Goal: Task Accomplishment & Management: Use online tool/utility

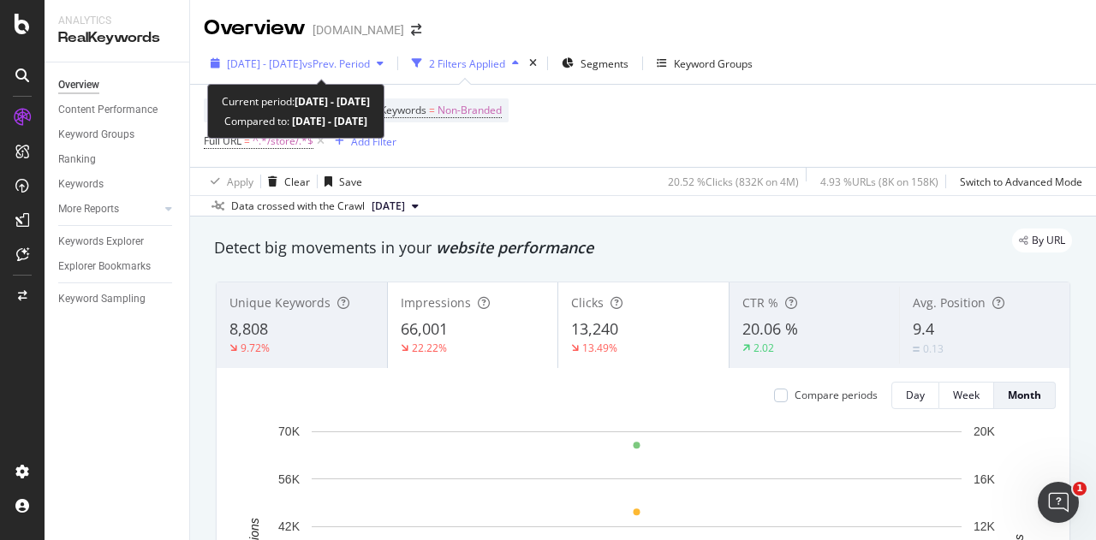
click at [302, 59] on span "[DATE] - [DATE]" at bounding box center [264, 64] width 75 height 15
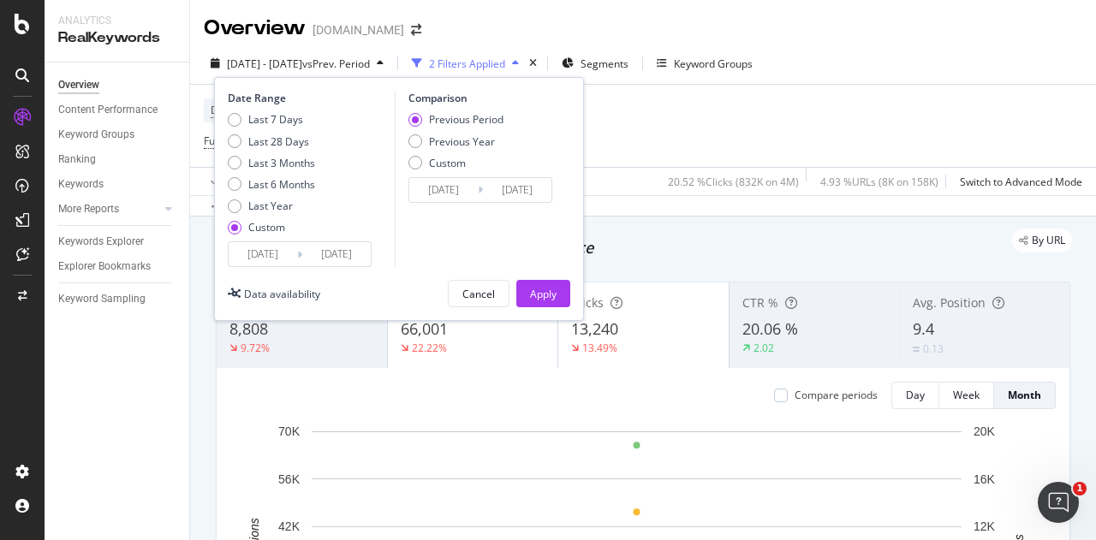
click at [279, 254] on input "[DATE]" at bounding box center [263, 254] width 68 height 24
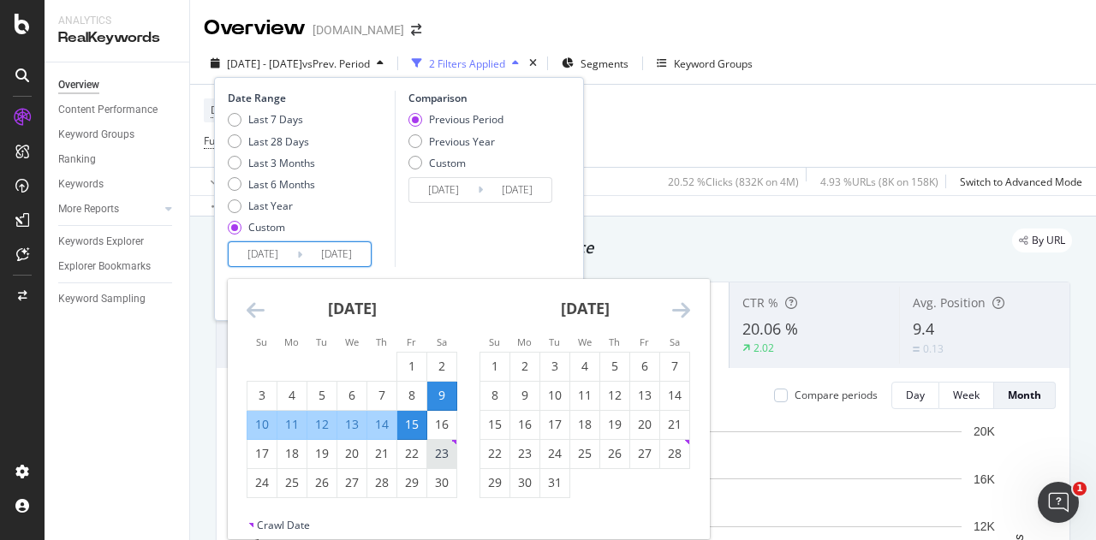
click at [446, 454] on div "23" at bounding box center [441, 453] width 29 height 17
type input "[DATE]"
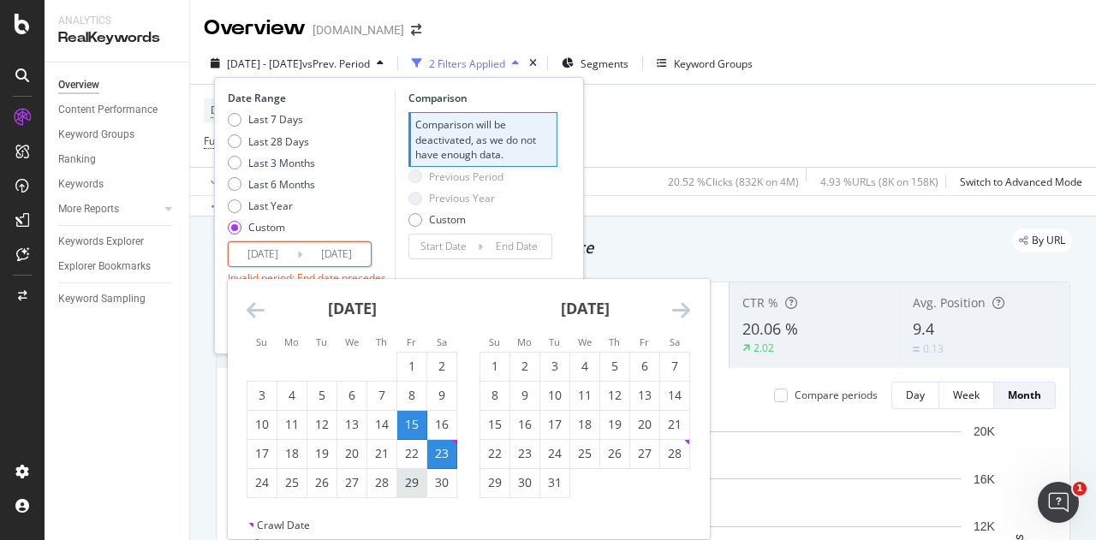
click at [409, 479] on div "29" at bounding box center [411, 482] width 29 height 17
type input "[DATE]"
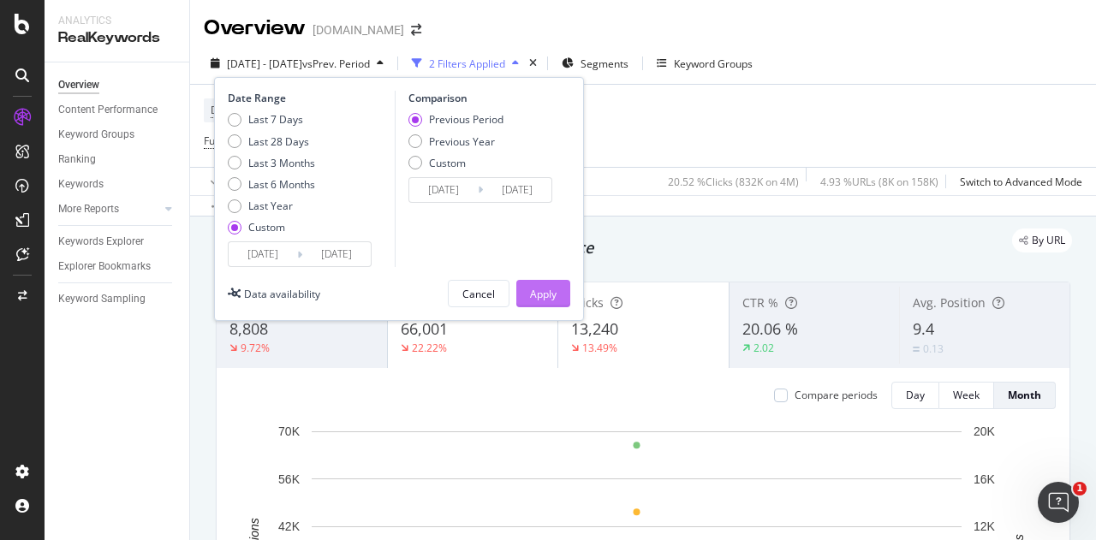
click at [535, 290] on div "Apply" at bounding box center [543, 294] width 27 height 15
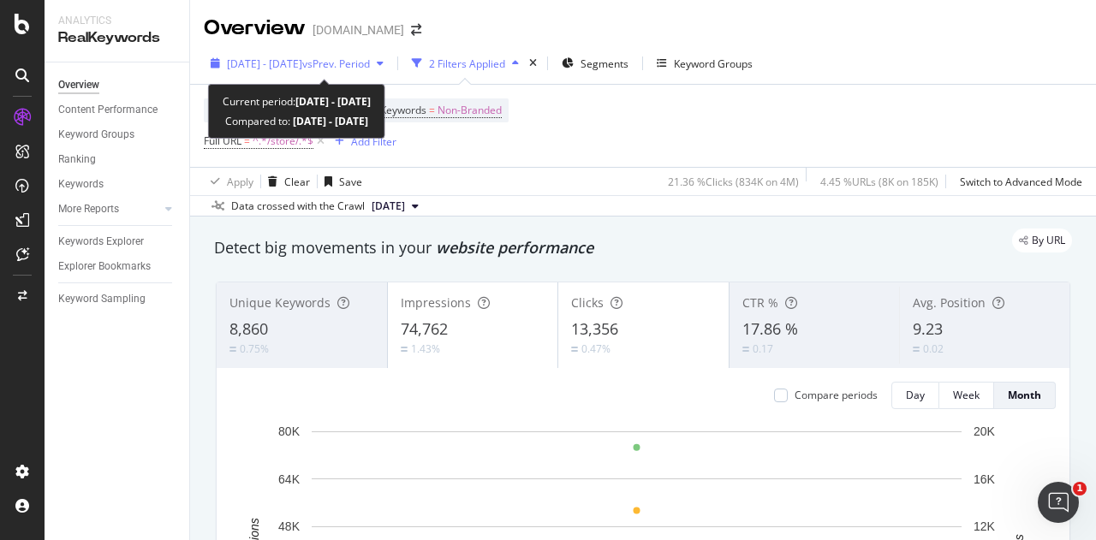
click at [370, 60] on span "vs Prev. Period" at bounding box center [336, 64] width 68 height 15
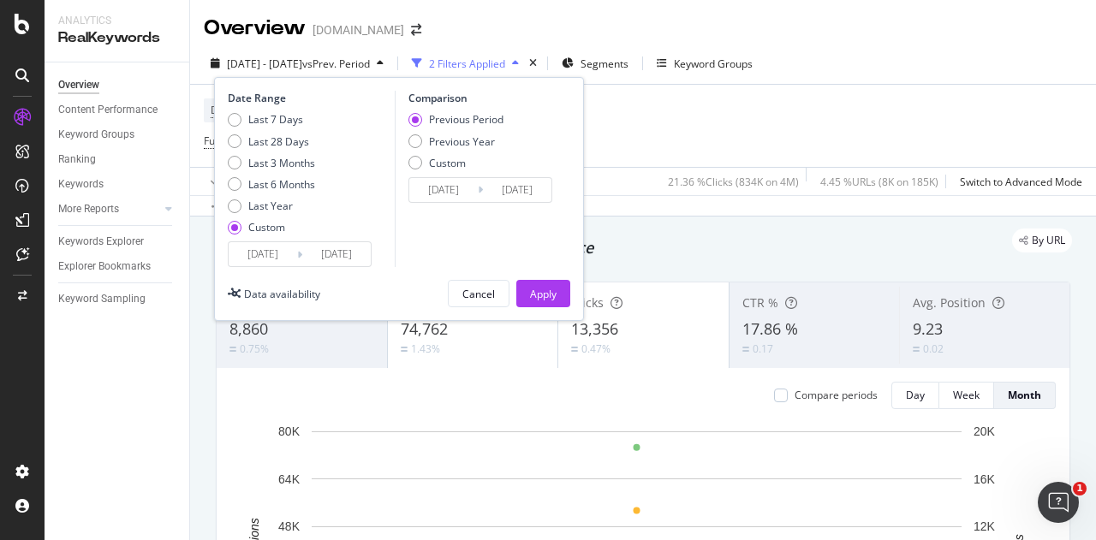
click at [758, 121] on div "Device = All and Country = All and Keywords = Non-Branded Full URL = ^.*/store/…" at bounding box center [643, 126] width 878 height 82
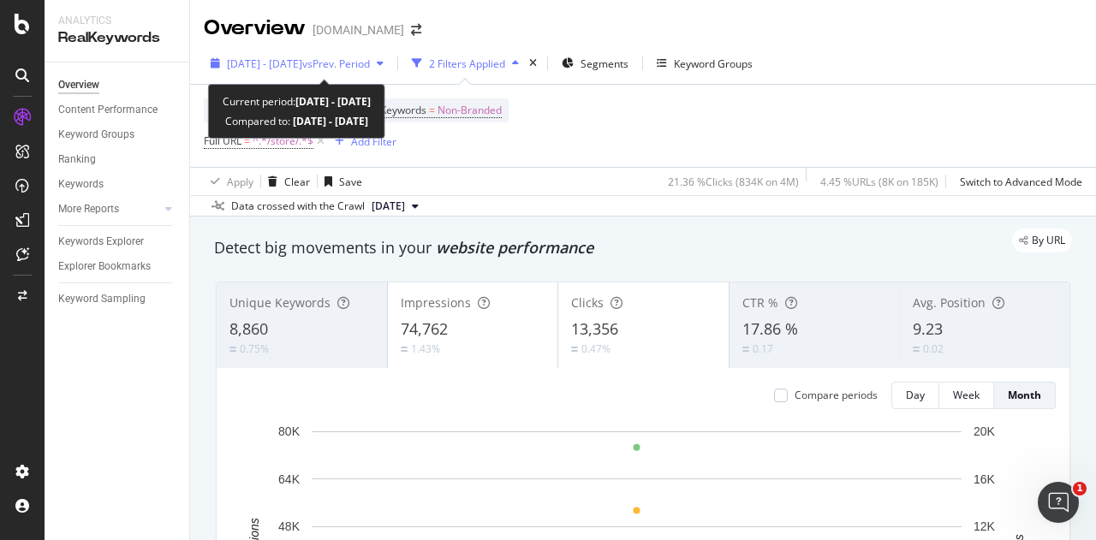
click at [284, 68] on span "[DATE] - [DATE]" at bounding box center [264, 64] width 75 height 15
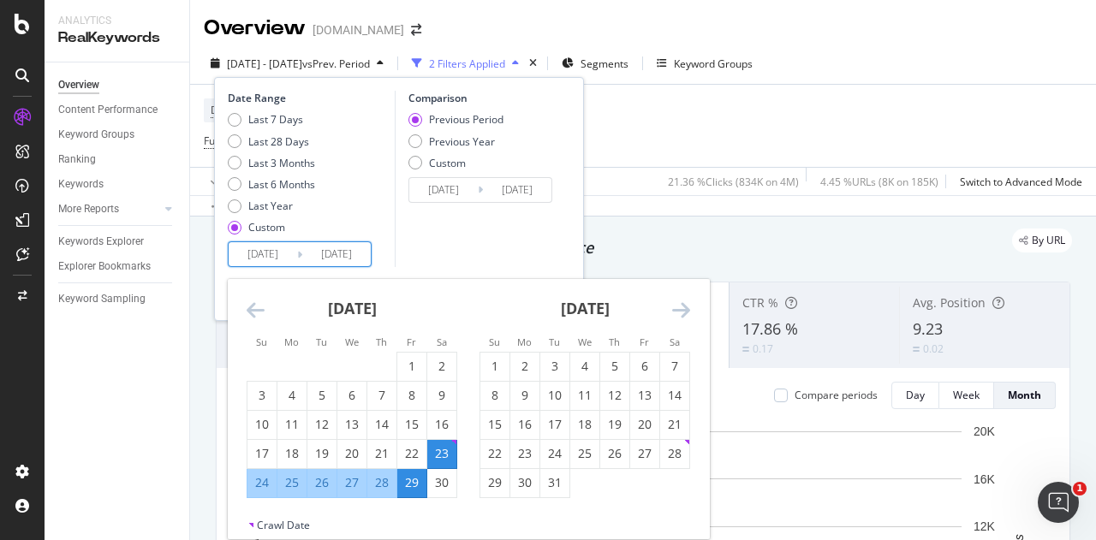
click at [265, 256] on input "[DATE]" at bounding box center [263, 254] width 68 height 24
click at [673, 358] on div "7" at bounding box center [674, 366] width 29 height 17
type input "[DATE]"
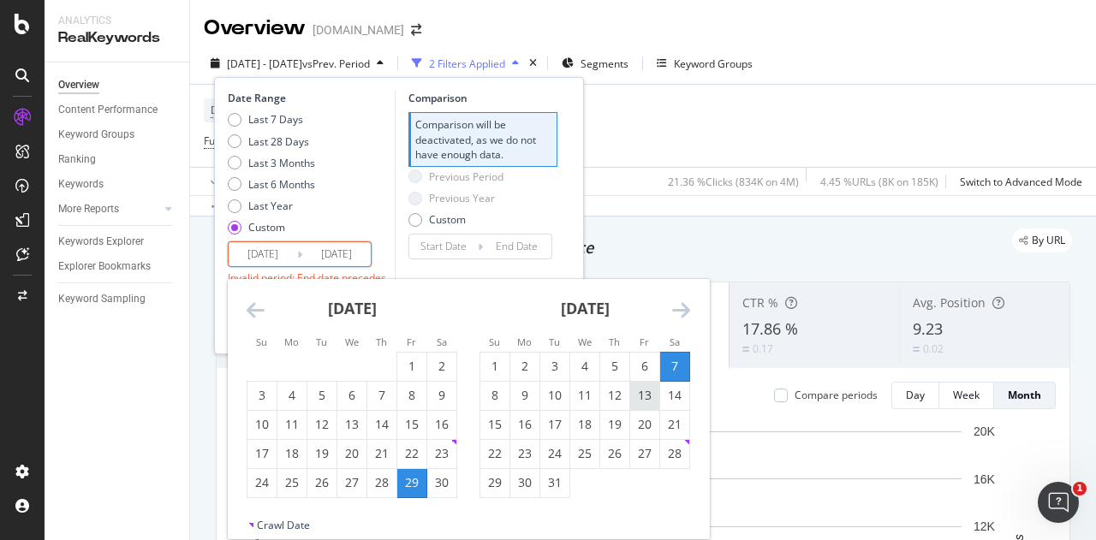
click at [647, 389] on div "13" at bounding box center [644, 395] width 29 height 17
type input "[DATE]"
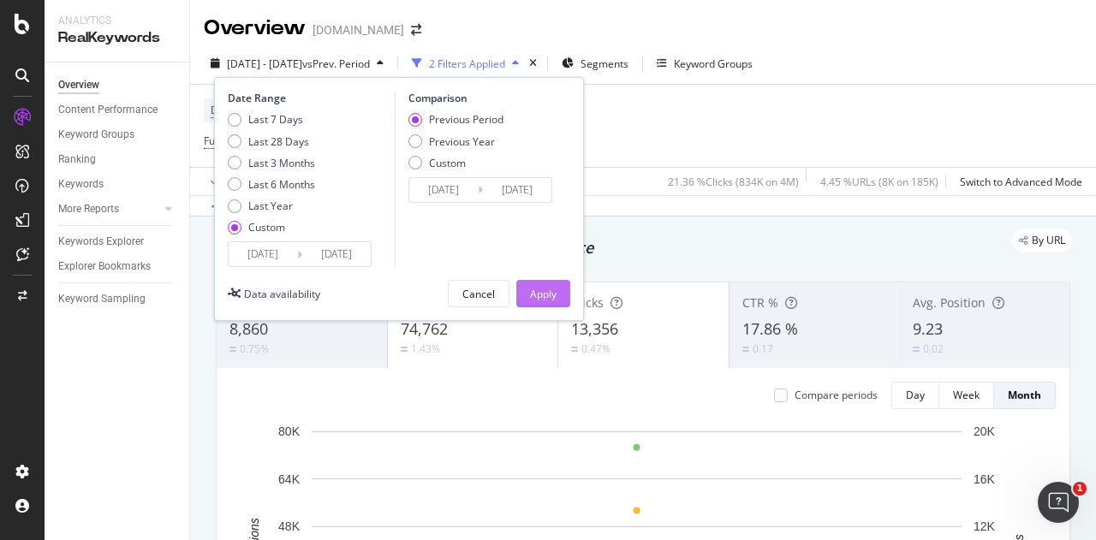
click at [536, 301] on div "Apply" at bounding box center [543, 294] width 27 height 26
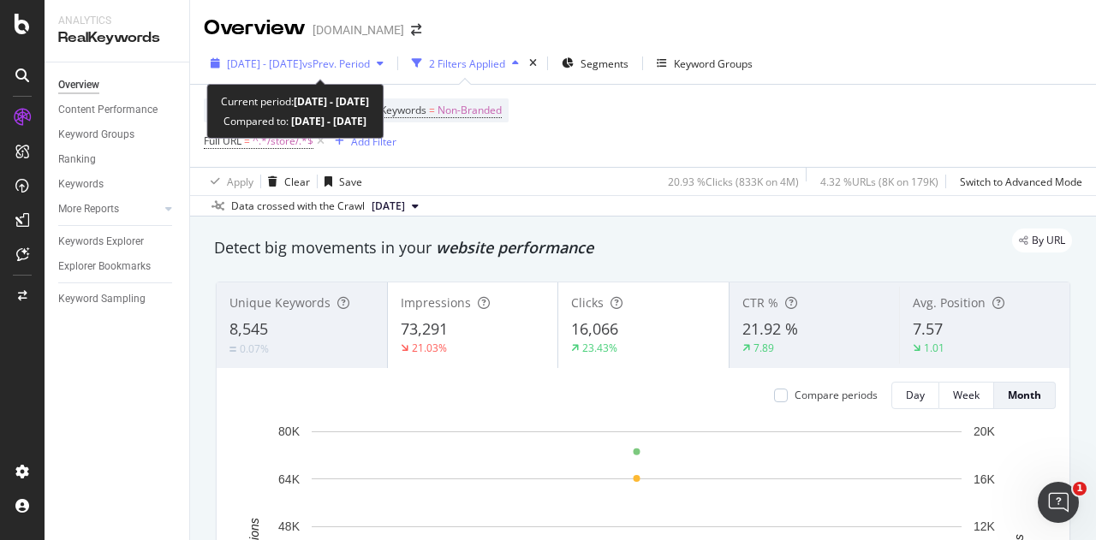
click at [302, 67] on span "[DATE] - [DATE]" at bounding box center [264, 64] width 75 height 15
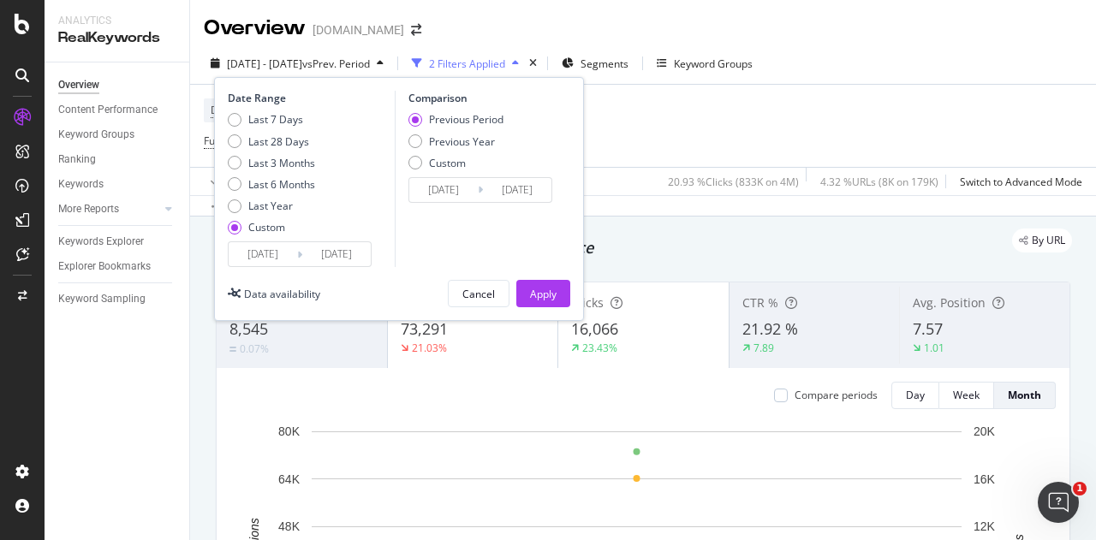
click at [272, 251] on input "[DATE]" at bounding box center [263, 254] width 68 height 24
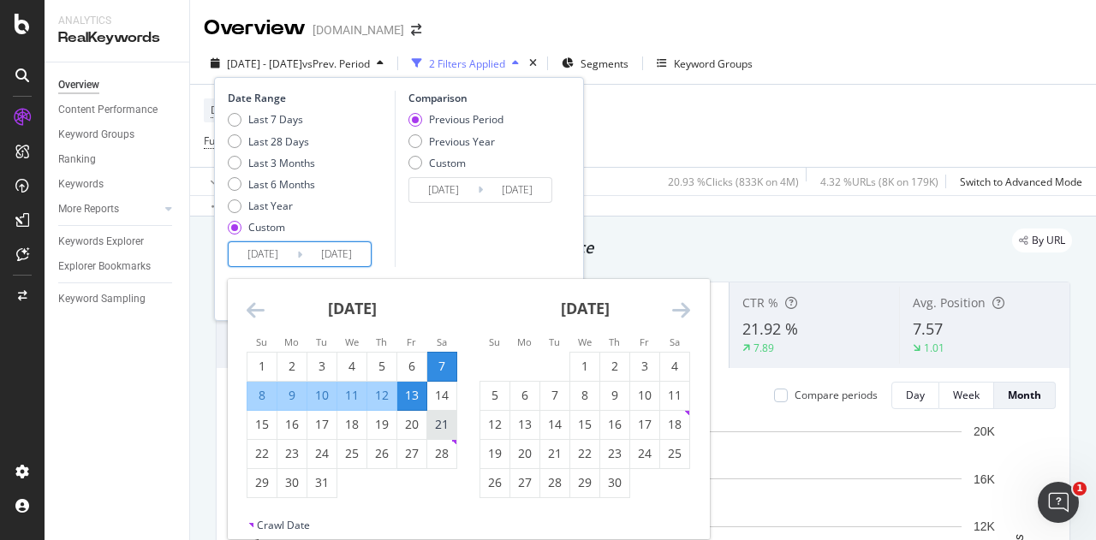
click at [442, 428] on div "21" at bounding box center [441, 424] width 29 height 17
type input "[DATE]"
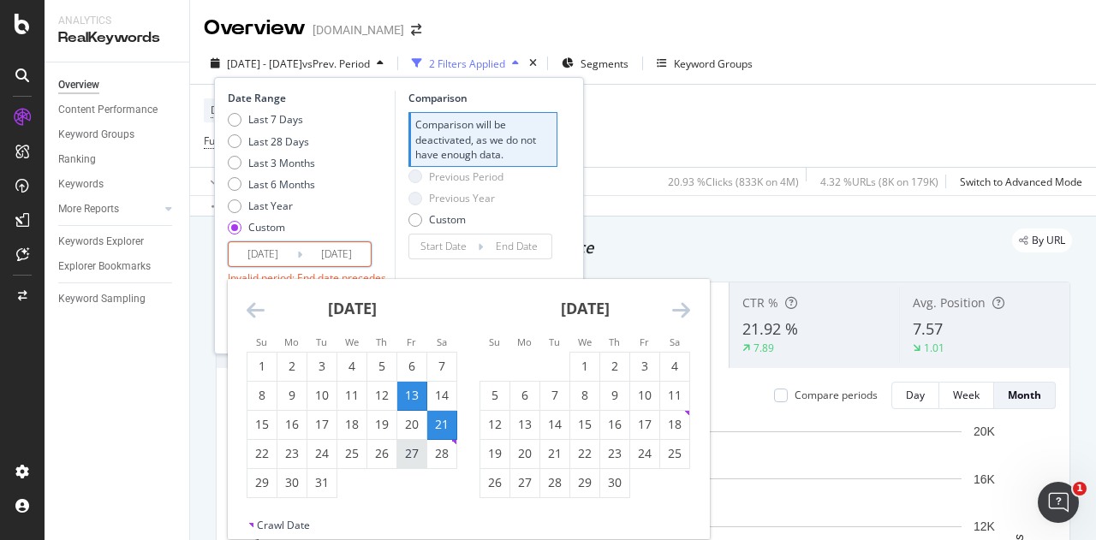
click at [413, 455] on div "27" at bounding box center [411, 453] width 29 height 17
type input "[DATE]"
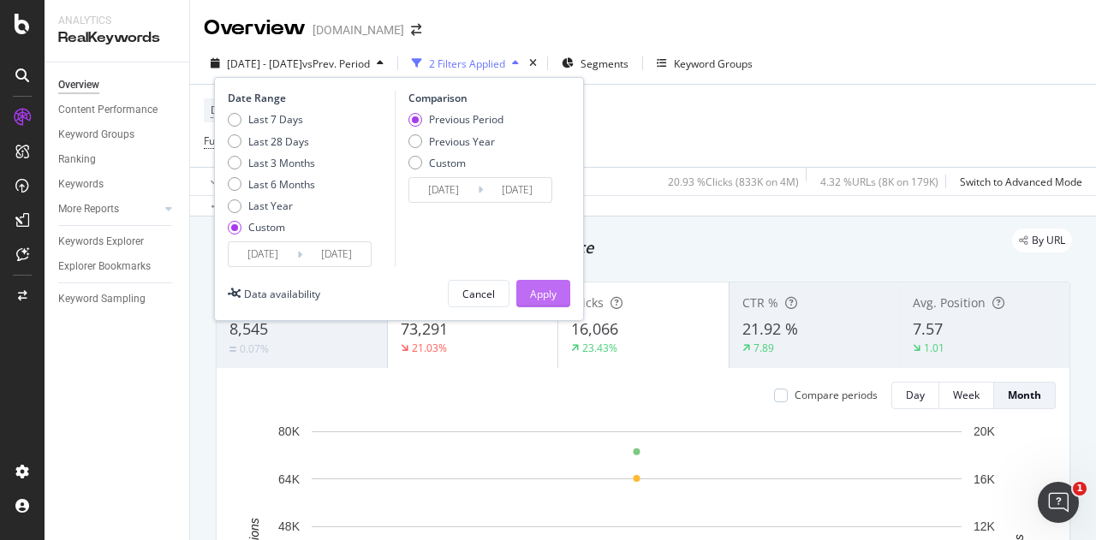
click at [543, 288] on div "Apply" at bounding box center [543, 294] width 27 height 15
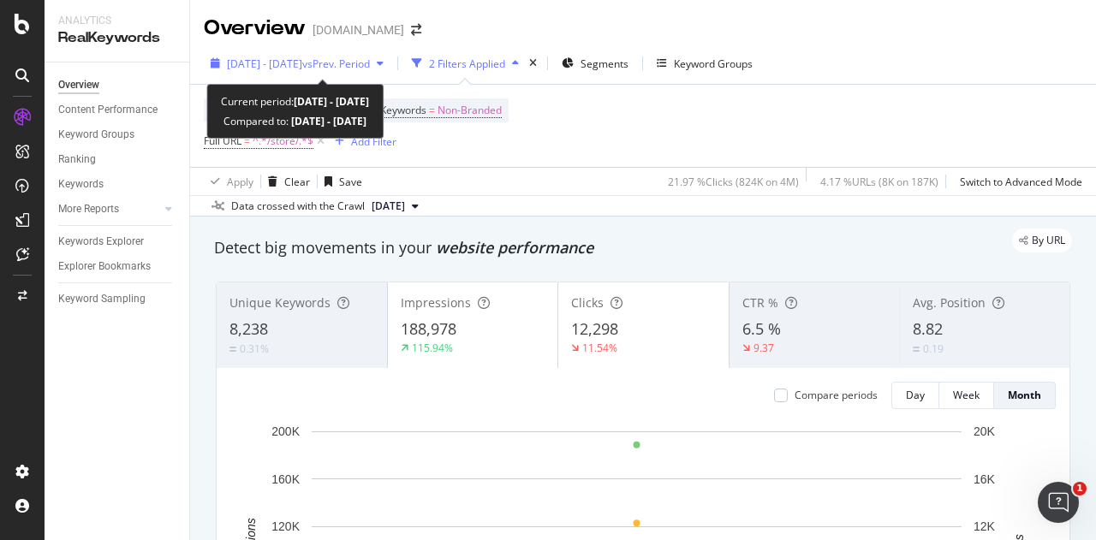
click at [302, 66] on span "[DATE] - [DATE]" at bounding box center [264, 64] width 75 height 15
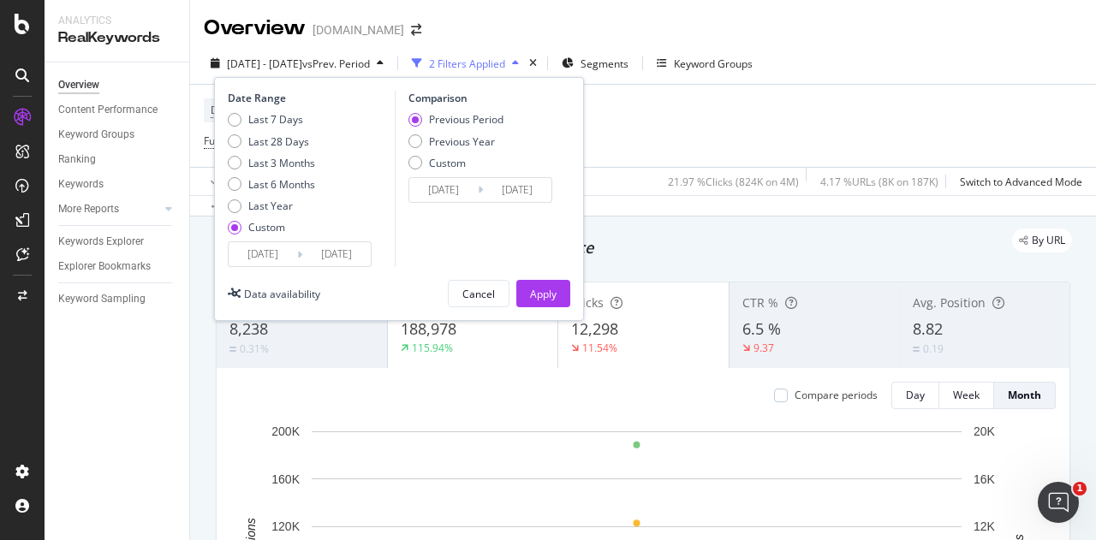
click at [274, 258] on input "[DATE]" at bounding box center [263, 254] width 68 height 24
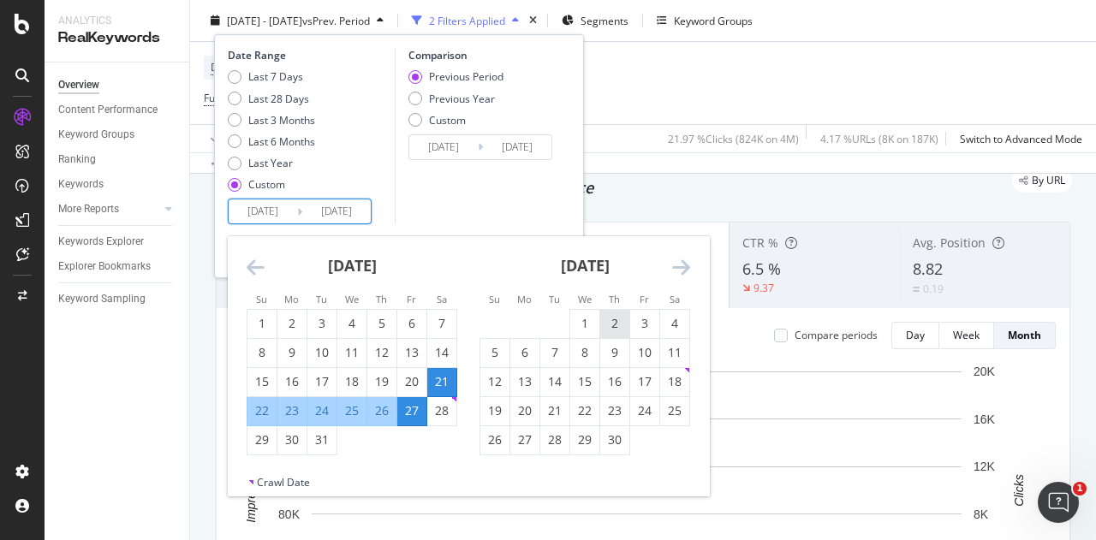
scroll to position [86, 0]
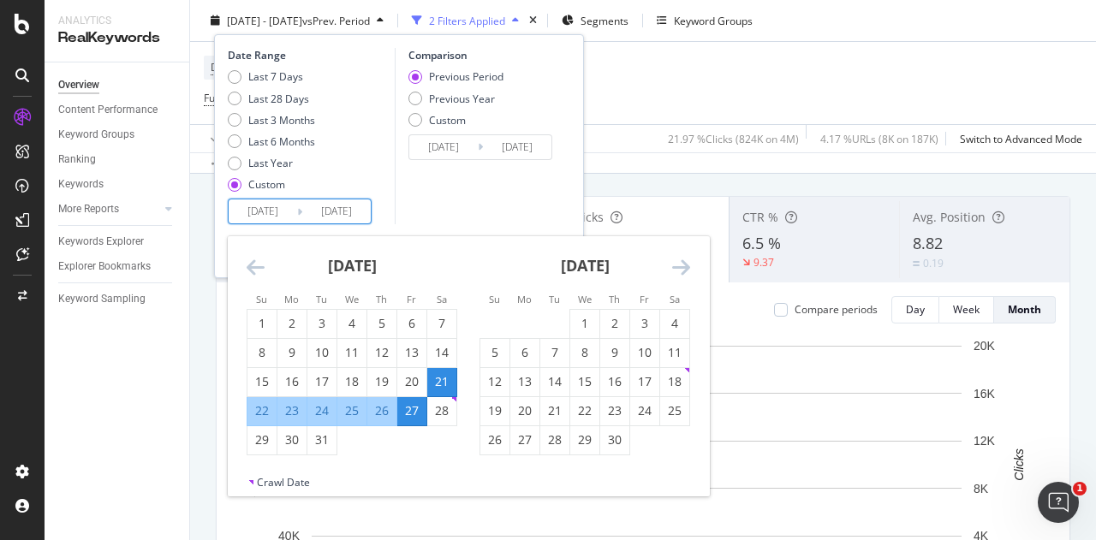
click at [674, 259] on icon "Move forward to switch to the next month." at bounding box center [681, 267] width 18 height 21
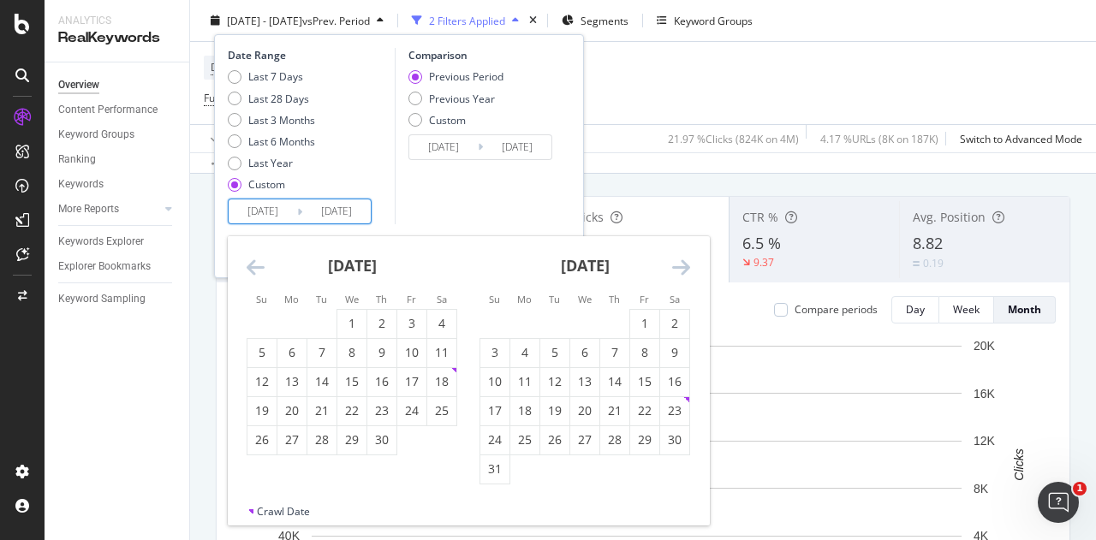
click at [674, 259] on icon "Move forward to switch to the next month." at bounding box center [681, 267] width 18 height 21
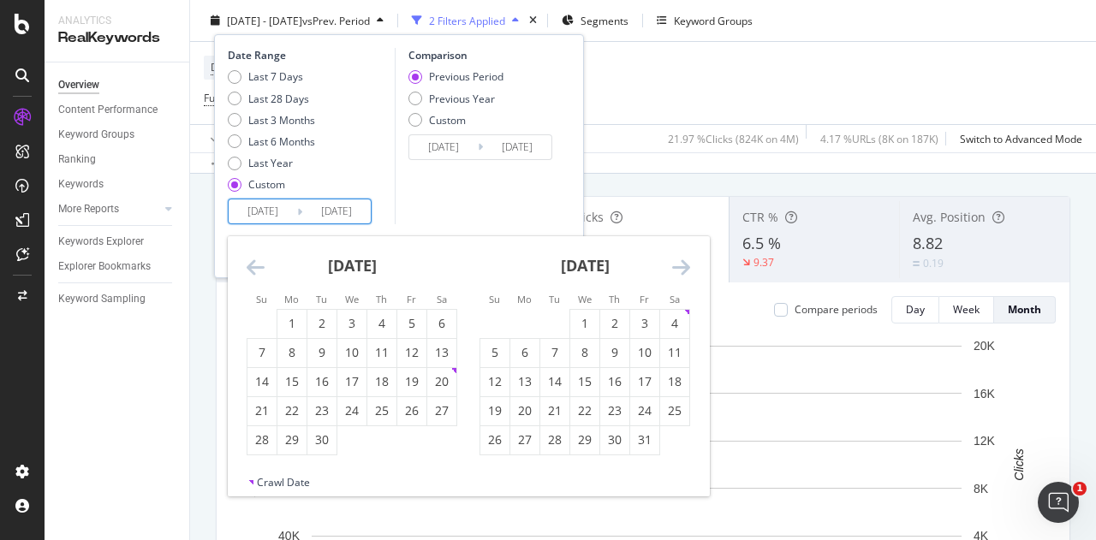
click at [677, 265] on icon "Move forward to switch to the next month." at bounding box center [681, 267] width 18 height 21
click at [681, 264] on icon "Move forward to switch to the next month." at bounding box center [681, 267] width 18 height 21
click at [675, 403] on div "28" at bounding box center [674, 410] width 29 height 17
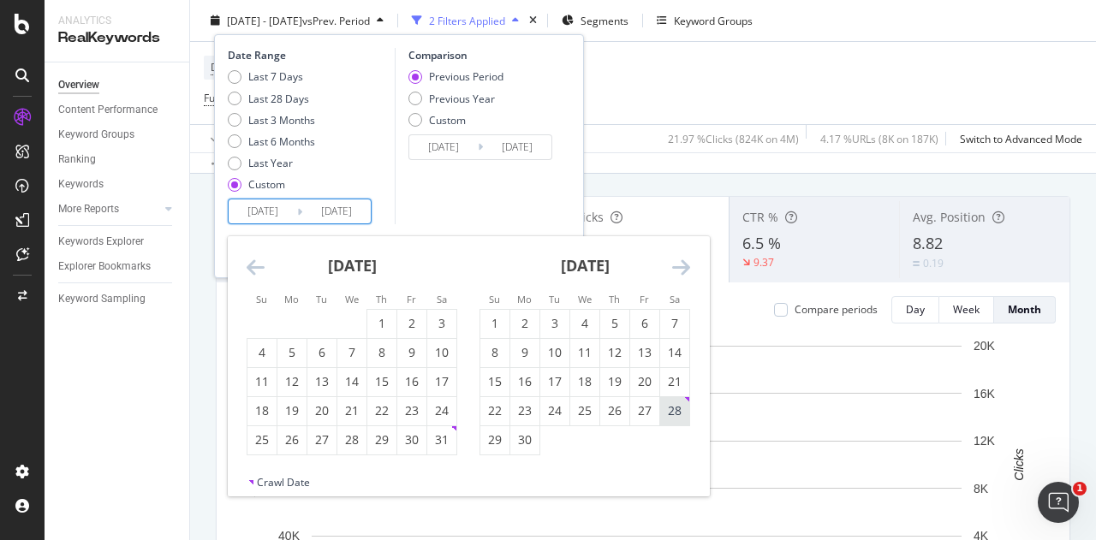
type input "[DATE]"
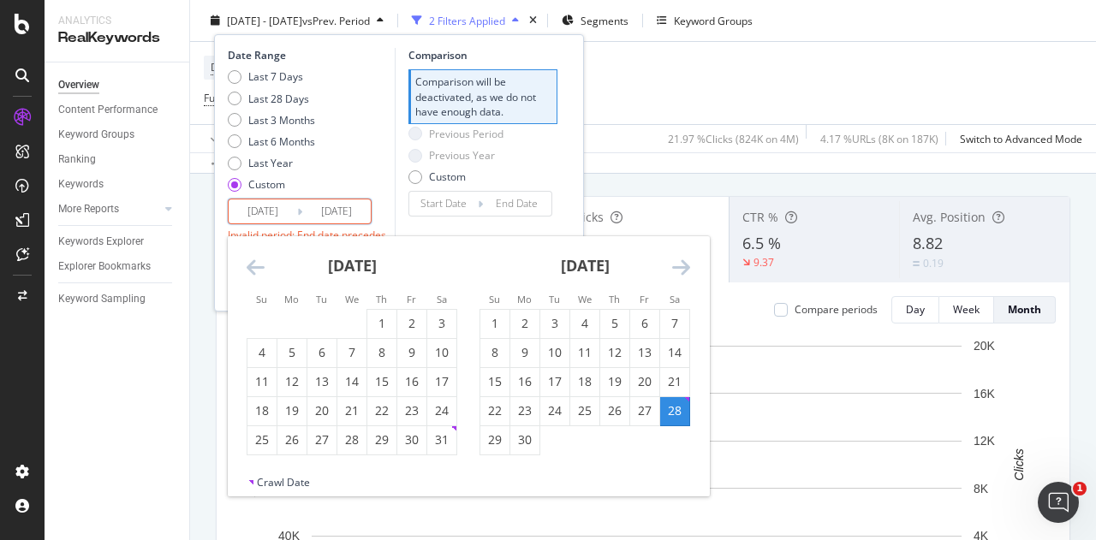
click at [691, 261] on div "[DATE] 1 2 3 4 5 6 7 8 9 10 11 12 13 14 15 16 17 18 19 20 21 22 23 24 25 26 27 …" at bounding box center [584, 345] width 233 height 219
click at [682, 264] on icon "Move forward to switch to the next month." at bounding box center [681, 267] width 18 height 21
click at [676, 318] on div "5" at bounding box center [674, 323] width 29 height 17
type input "[DATE]"
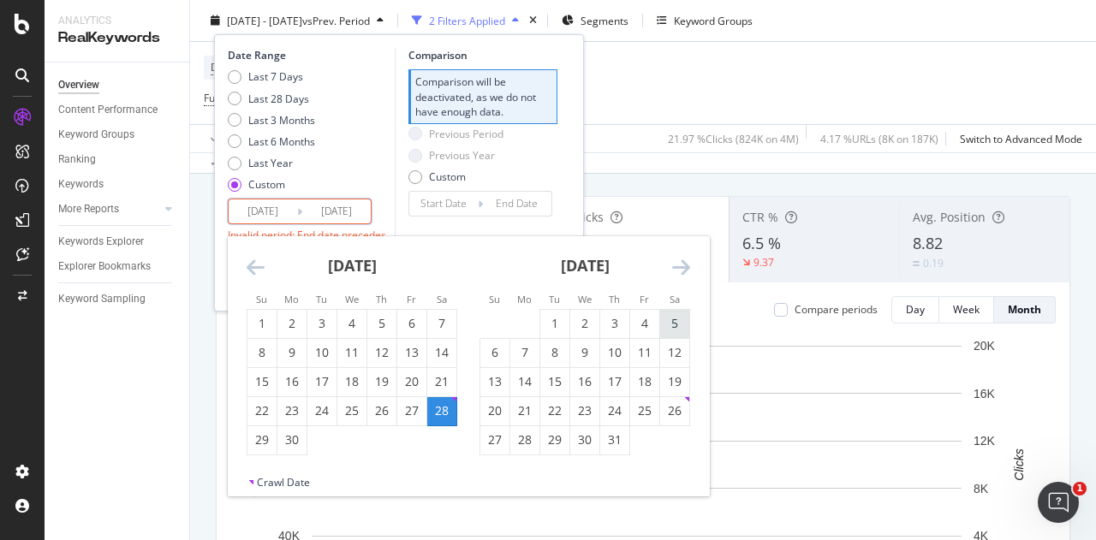
type input "[DATE]"
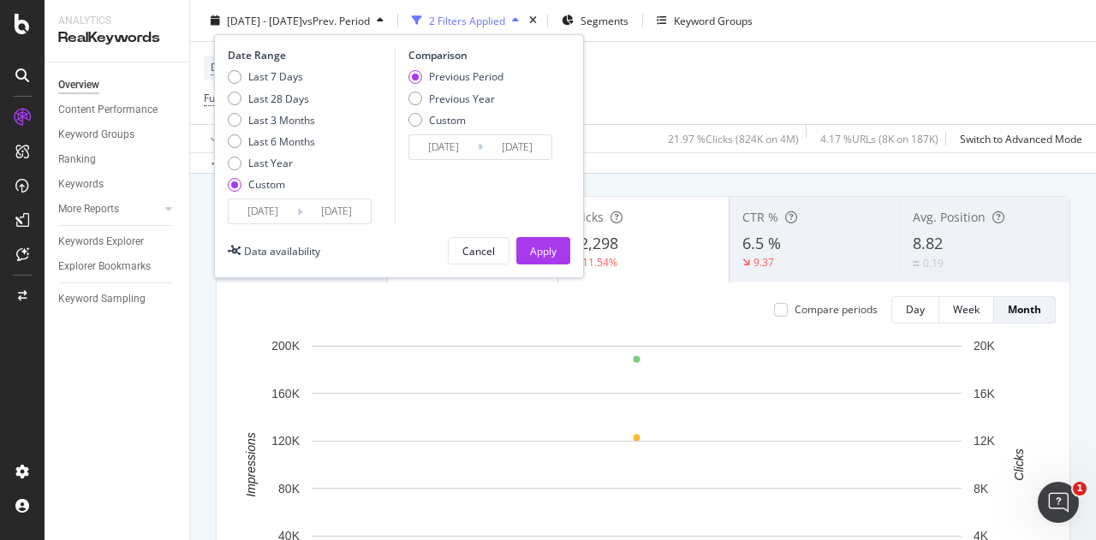
click at [270, 208] on input "[DATE]" at bounding box center [263, 211] width 68 height 24
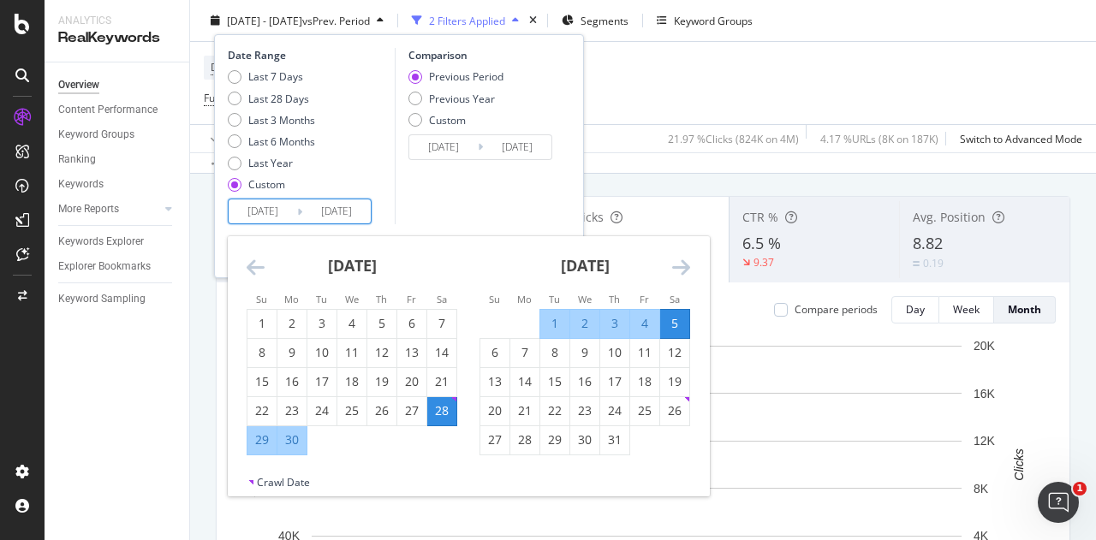
click at [677, 324] on div "5" at bounding box center [674, 323] width 29 height 17
type input "[DATE]"
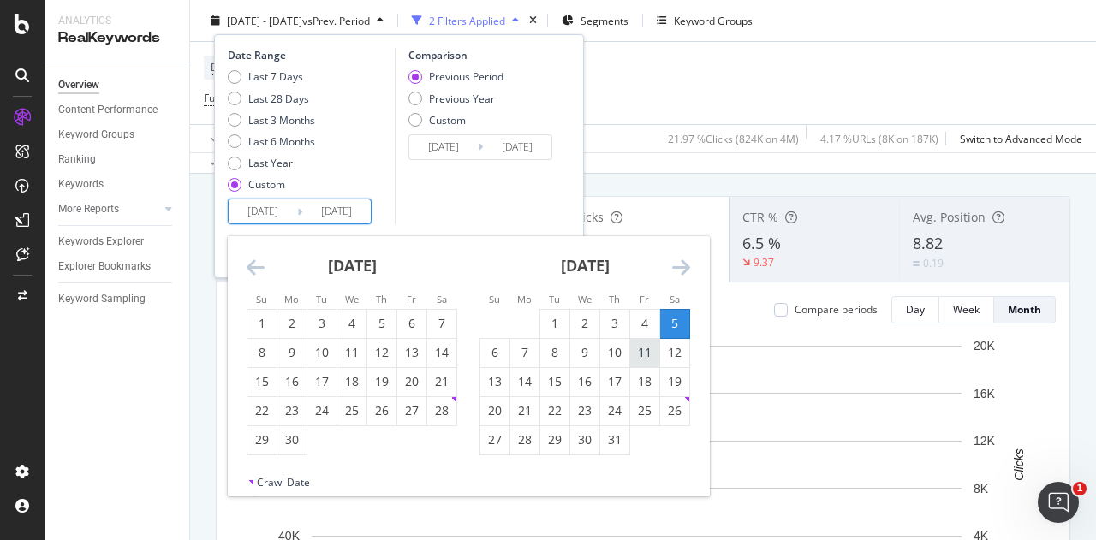
click at [648, 348] on div "11" at bounding box center [644, 352] width 29 height 17
type input "[DATE]"
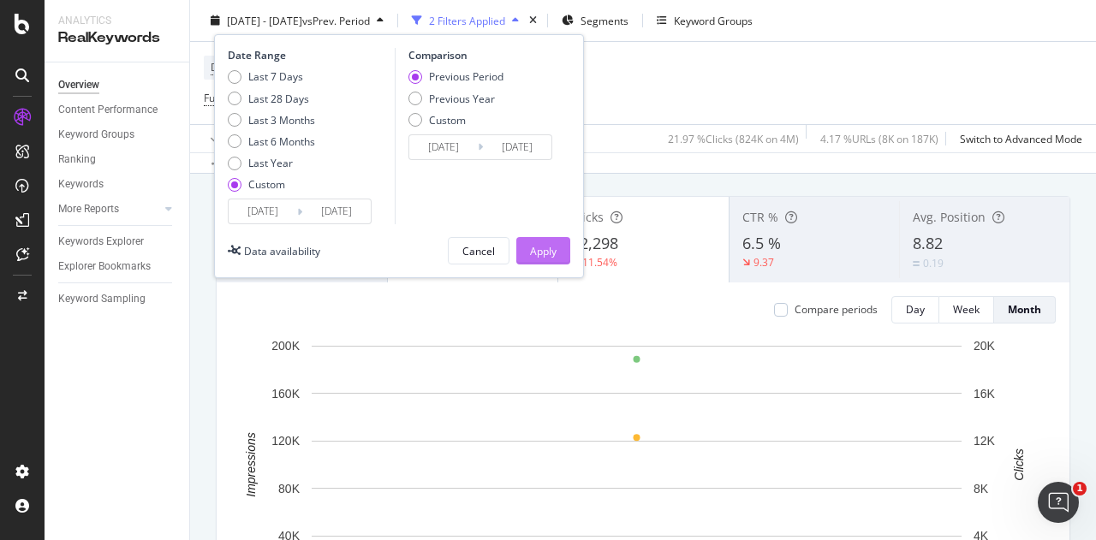
click at [545, 244] on div "Apply" at bounding box center [543, 250] width 27 height 15
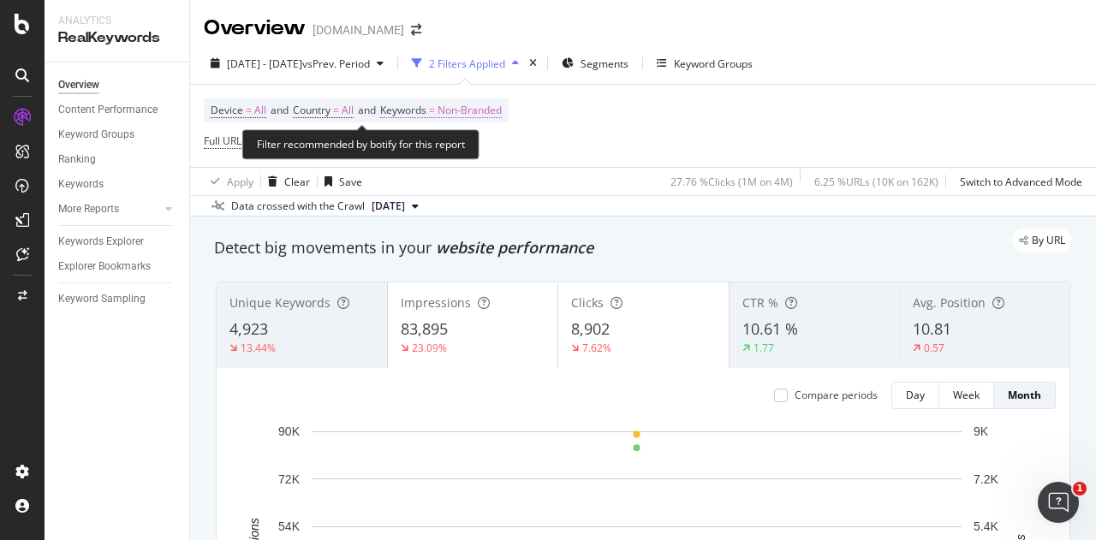
click at [474, 105] on span "Non-Branded" at bounding box center [470, 110] width 64 height 24
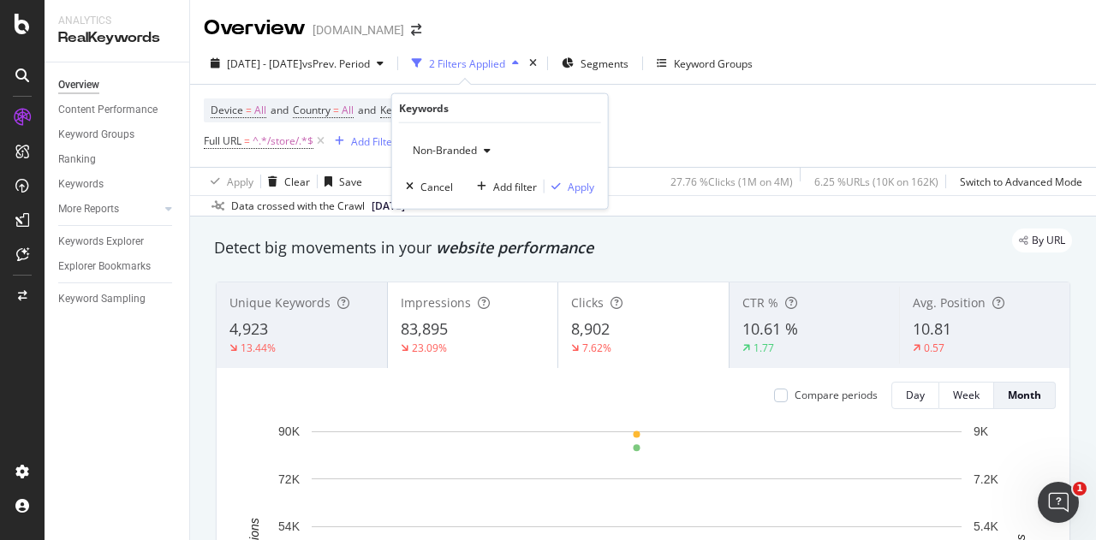
click at [464, 146] on span "Non-Branded" at bounding box center [441, 150] width 71 height 15
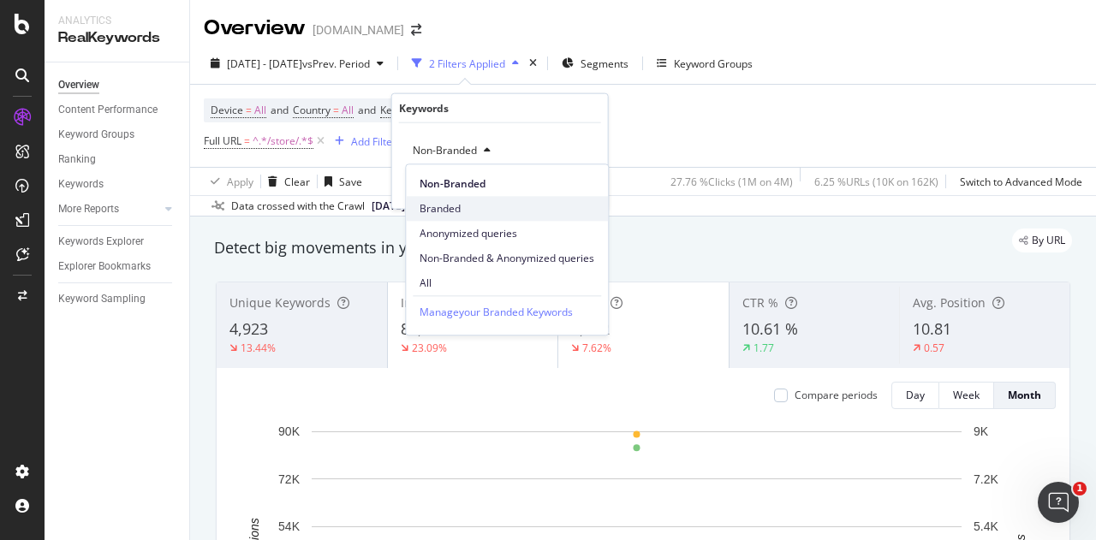
click at [438, 205] on span "Branded" at bounding box center [507, 208] width 175 height 15
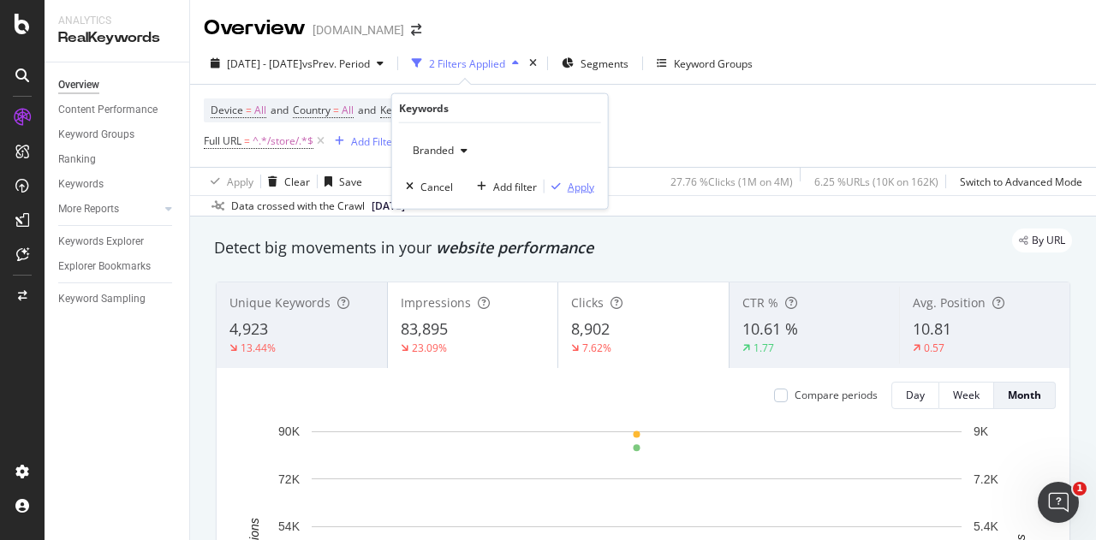
click at [579, 188] on div "Apply" at bounding box center [581, 186] width 27 height 15
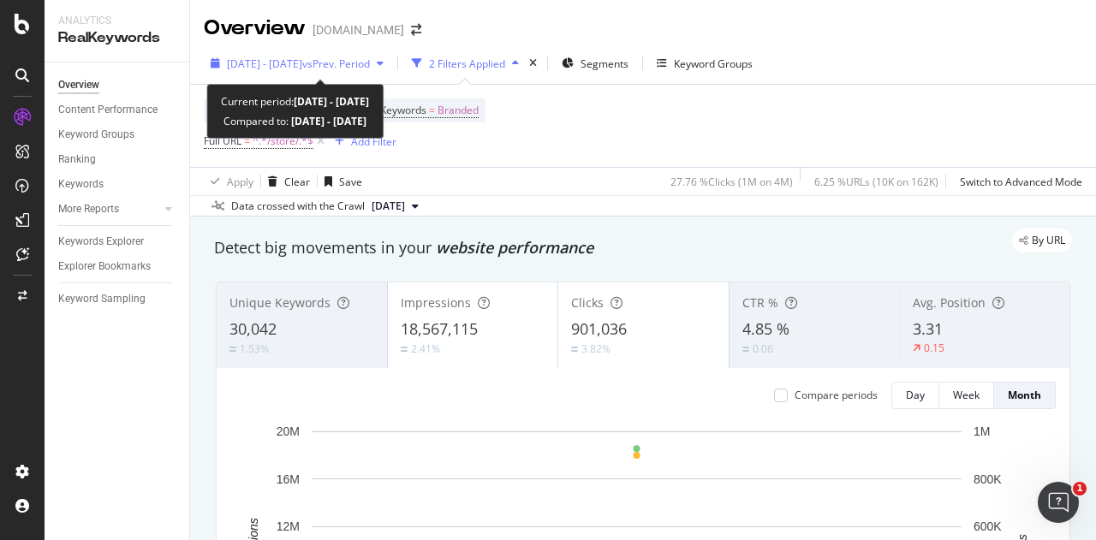
click at [302, 59] on span "[DATE] - [DATE]" at bounding box center [264, 64] width 75 height 15
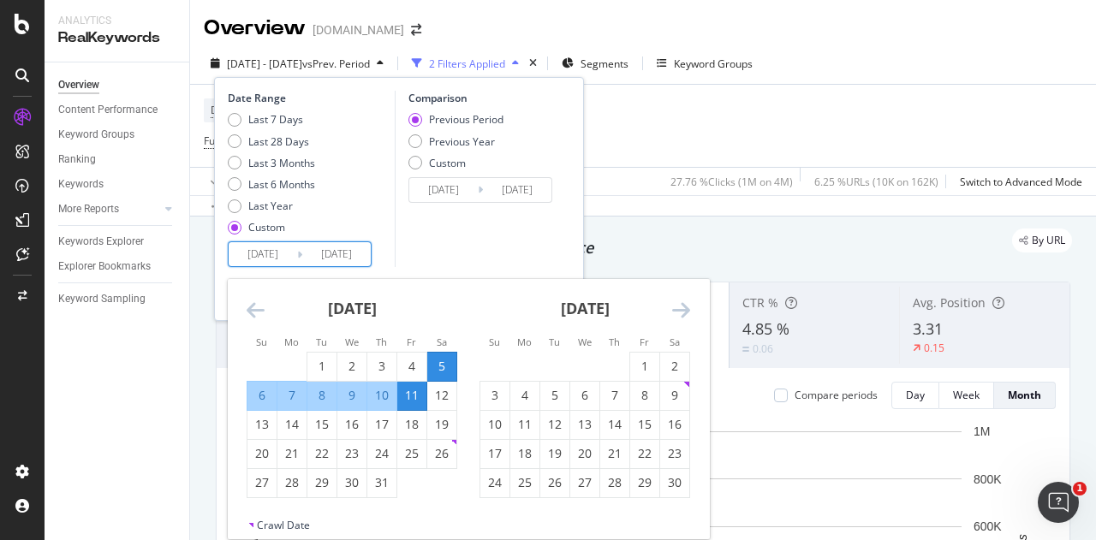
click at [255, 258] on input "[DATE]" at bounding box center [263, 254] width 68 height 24
click at [442, 425] on div "19" at bounding box center [441, 424] width 29 height 17
type input "[DATE]"
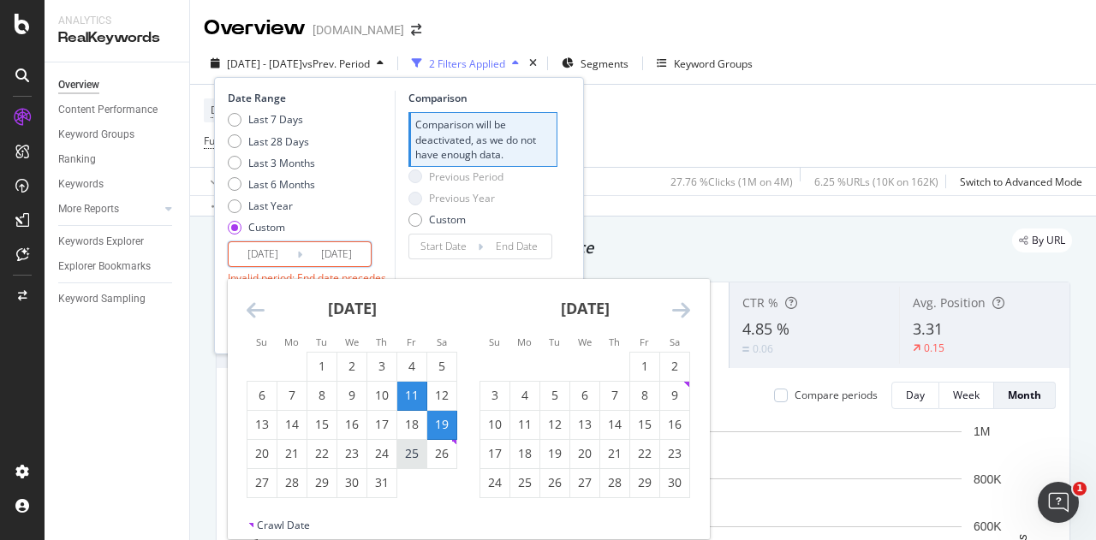
click at [409, 454] on div "25" at bounding box center [411, 453] width 29 height 17
type input "[DATE]"
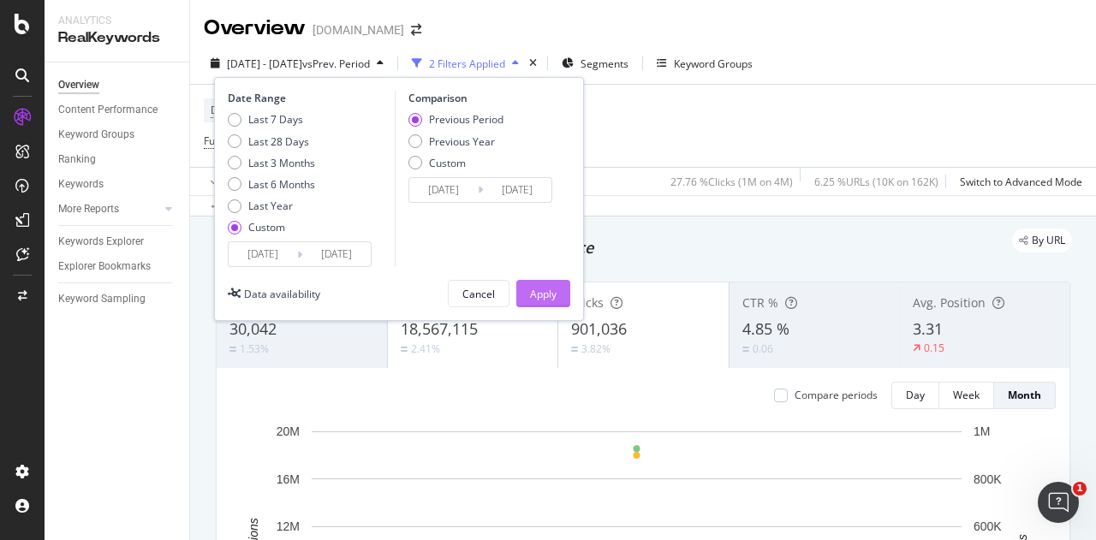
click at [527, 299] on button "Apply" at bounding box center [543, 293] width 54 height 27
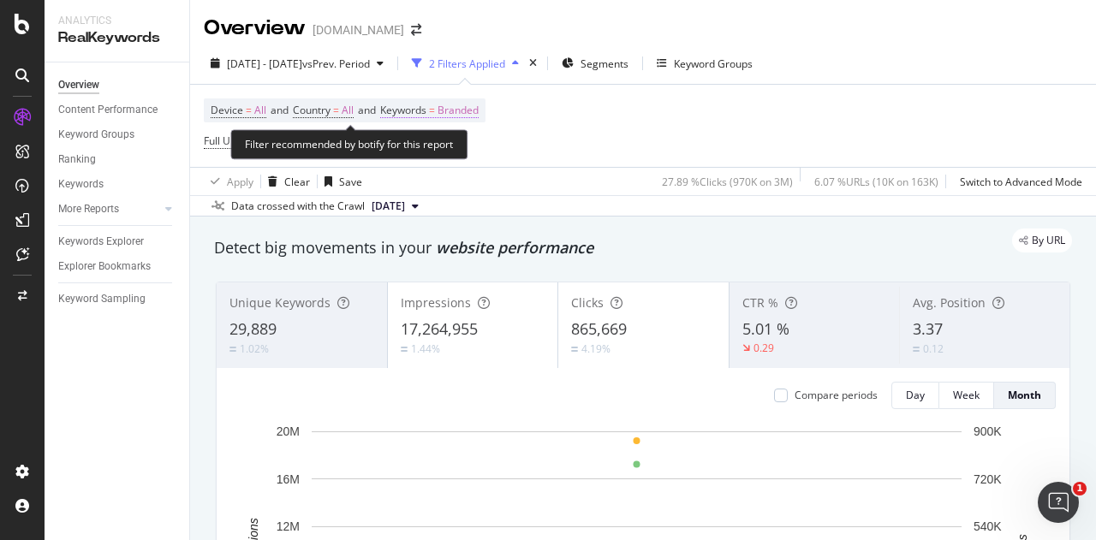
click at [425, 116] on span "Keywords" at bounding box center [403, 110] width 46 height 15
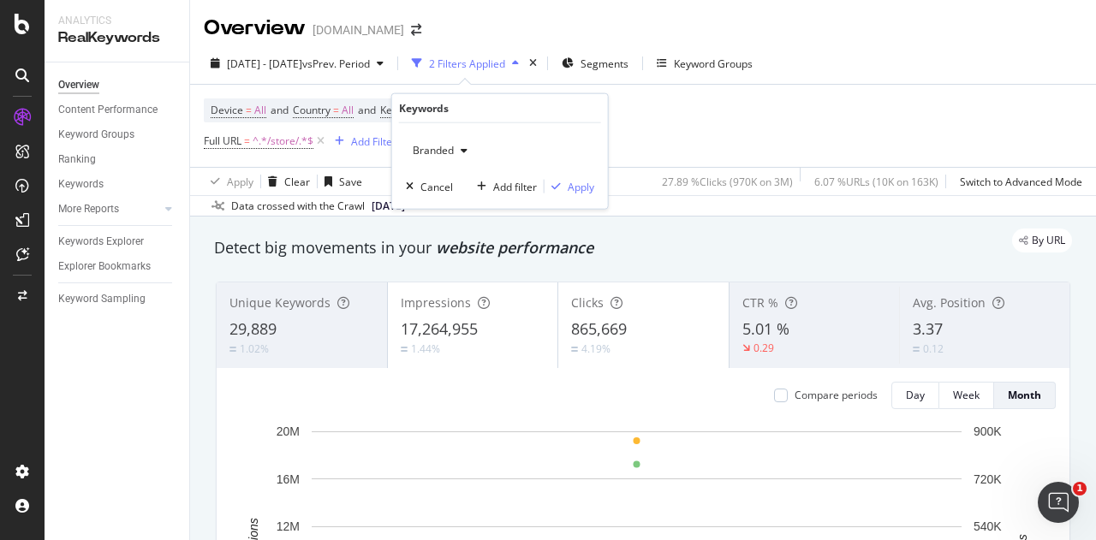
click at [449, 146] on span "Branded" at bounding box center [430, 150] width 48 height 15
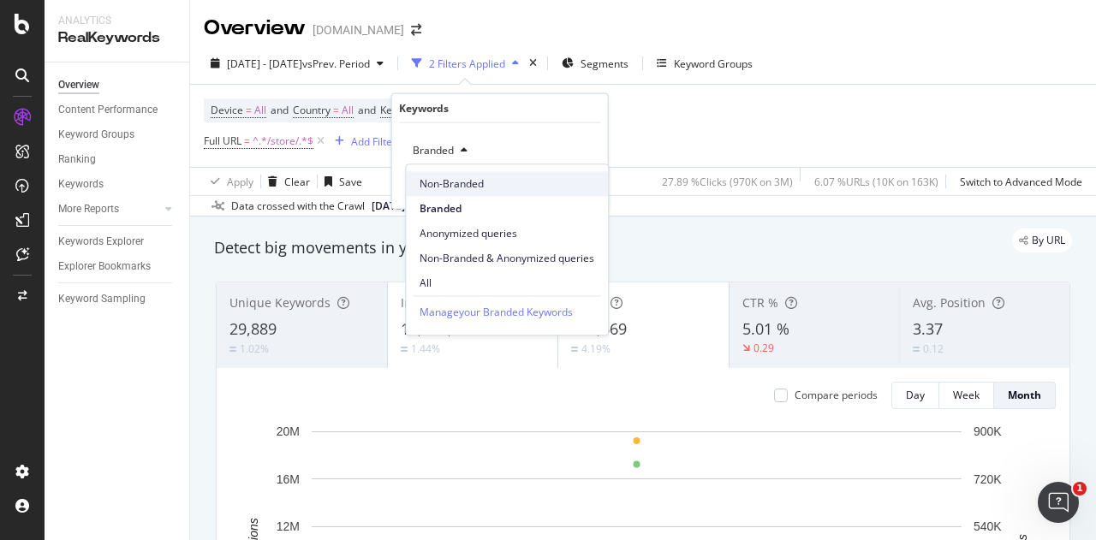
click at [459, 188] on span "Non-Branded" at bounding box center [507, 183] width 175 height 15
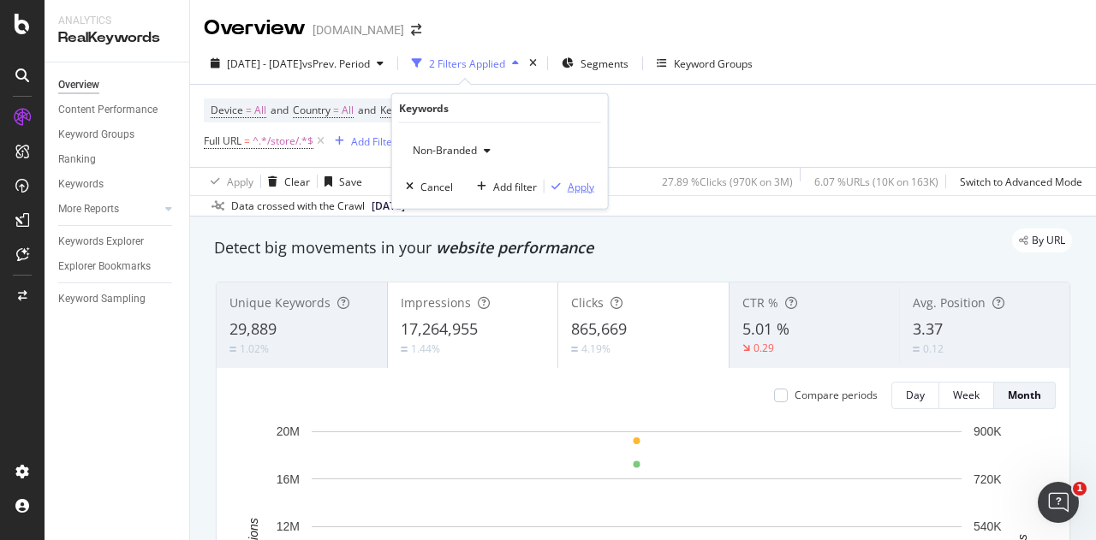
click at [572, 188] on div "Apply" at bounding box center [581, 186] width 27 height 15
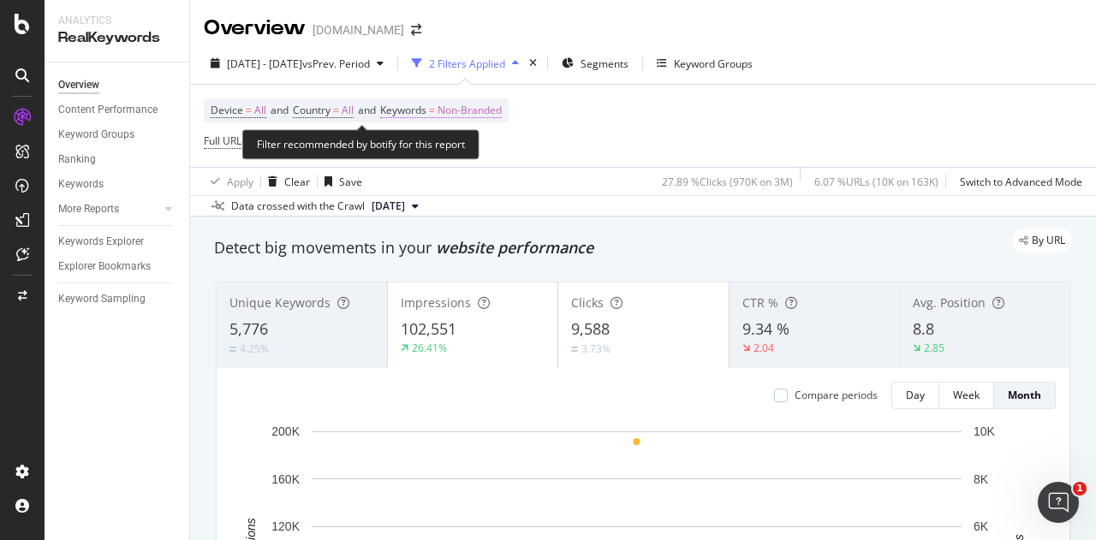
click at [454, 112] on span "Non-Branded" at bounding box center [470, 110] width 64 height 24
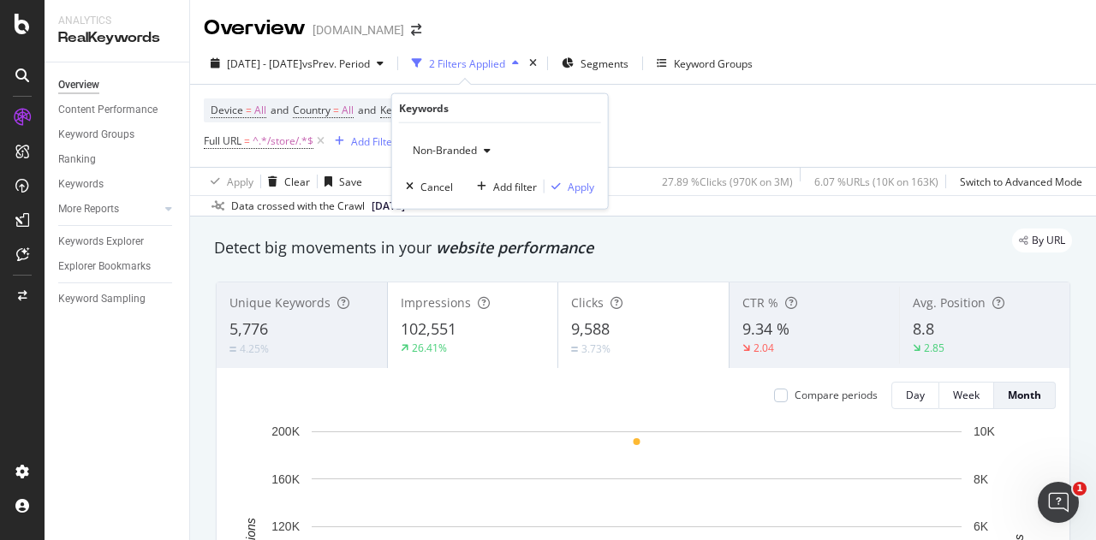
click at [450, 155] on span "Non-Branded" at bounding box center [441, 150] width 71 height 15
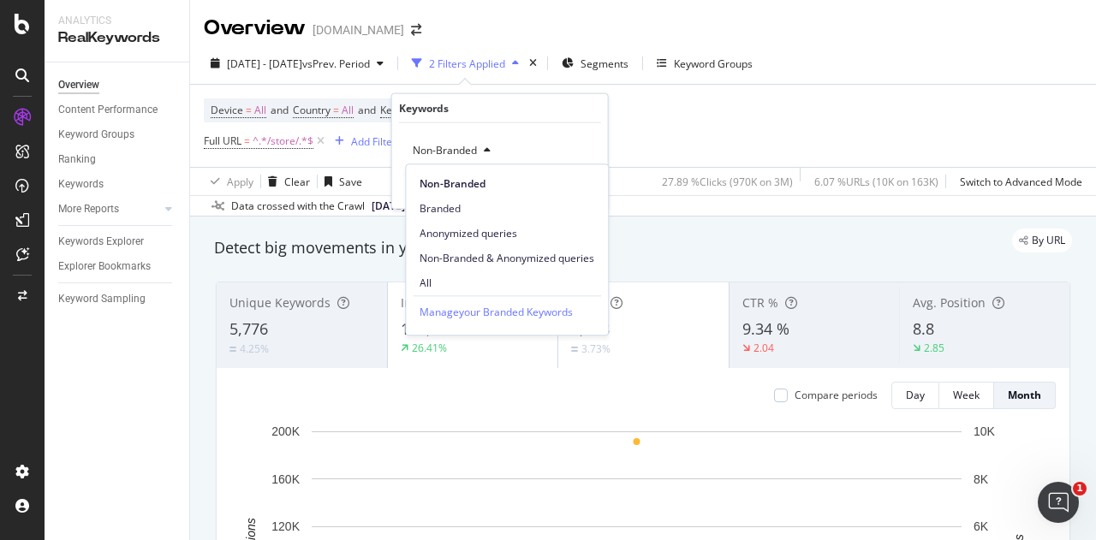
click at [450, 155] on span "Non-Branded" at bounding box center [441, 150] width 71 height 15
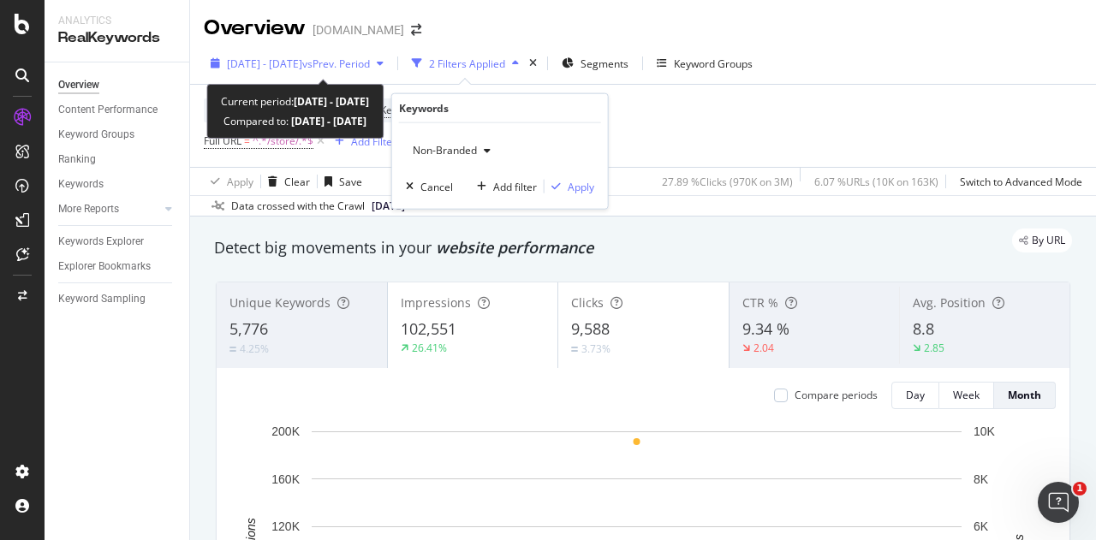
click at [284, 63] on span "[DATE] - [DATE]" at bounding box center [264, 64] width 75 height 15
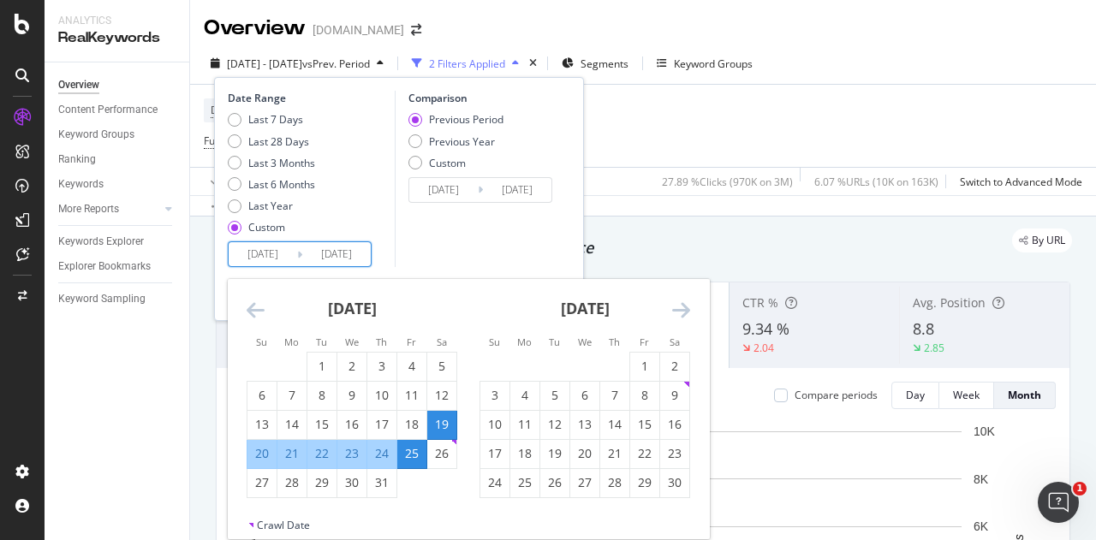
click at [266, 253] on input "[DATE]" at bounding box center [263, 254] width 68 height 24
click at [679, 360] on div "2" at bounding box center [674, 366] width 29 height 17
type input "[DATE]"
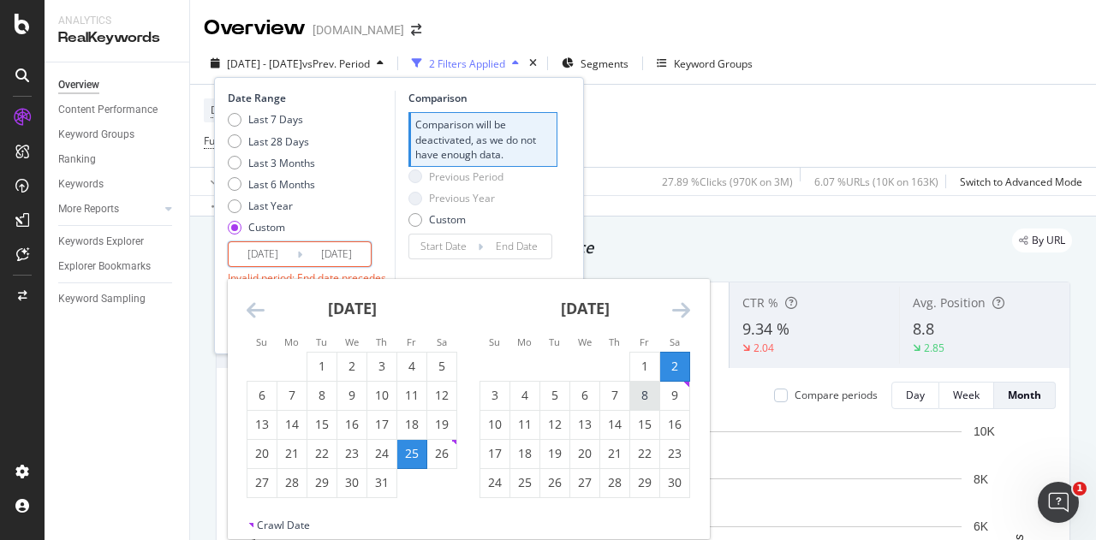
click at [637, 390] on div "8" at bounding box center [644, 395] width 29 height 17
type input "[DATE]"
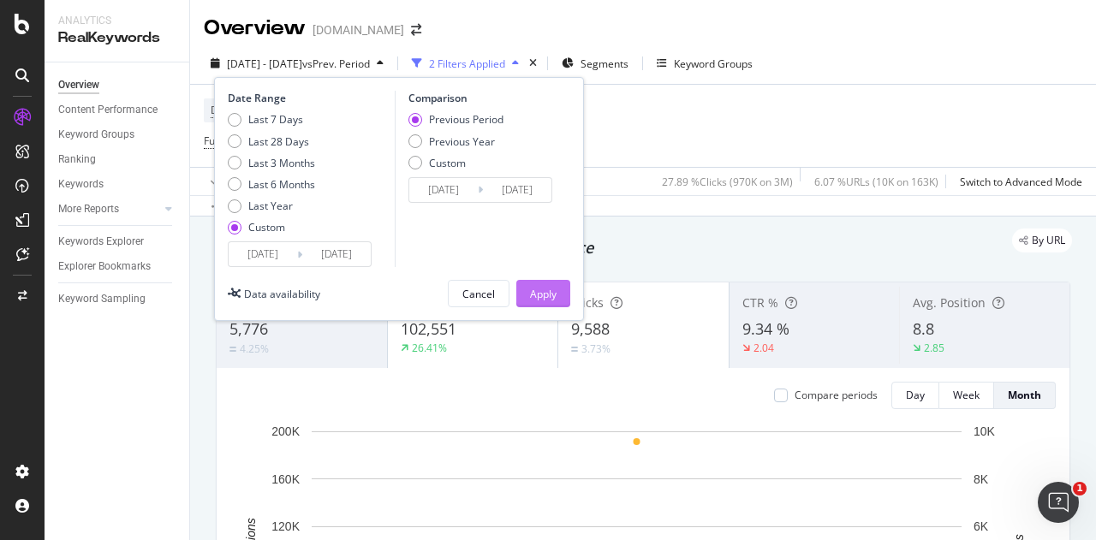
click at [557, 299] on button "Apply" at bounding box center [543, 293] width 54 height 27
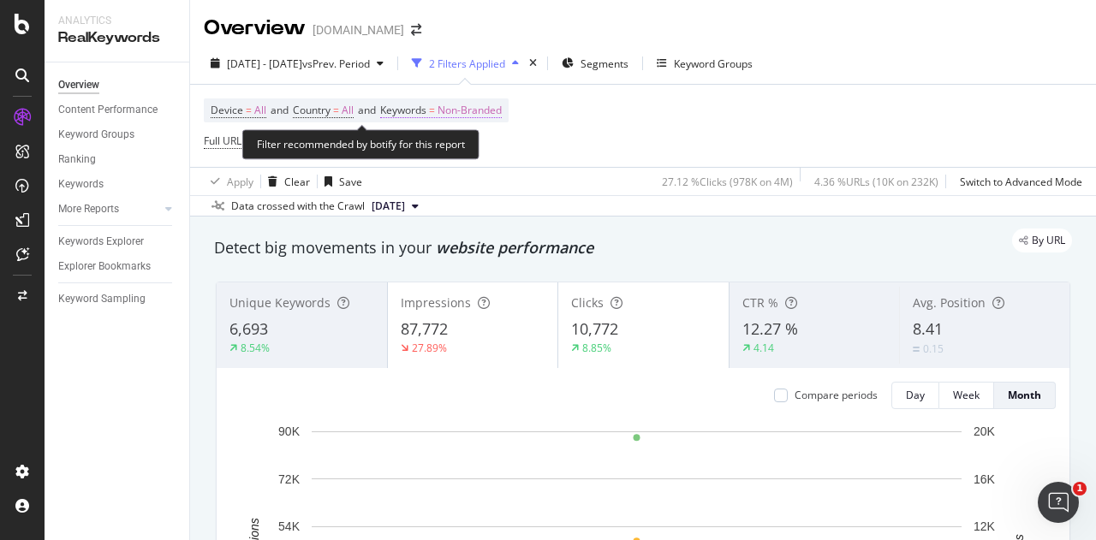
click at [495, 105] on span "Non-Branded" at bounding box center [470, 110] width 64 height 24
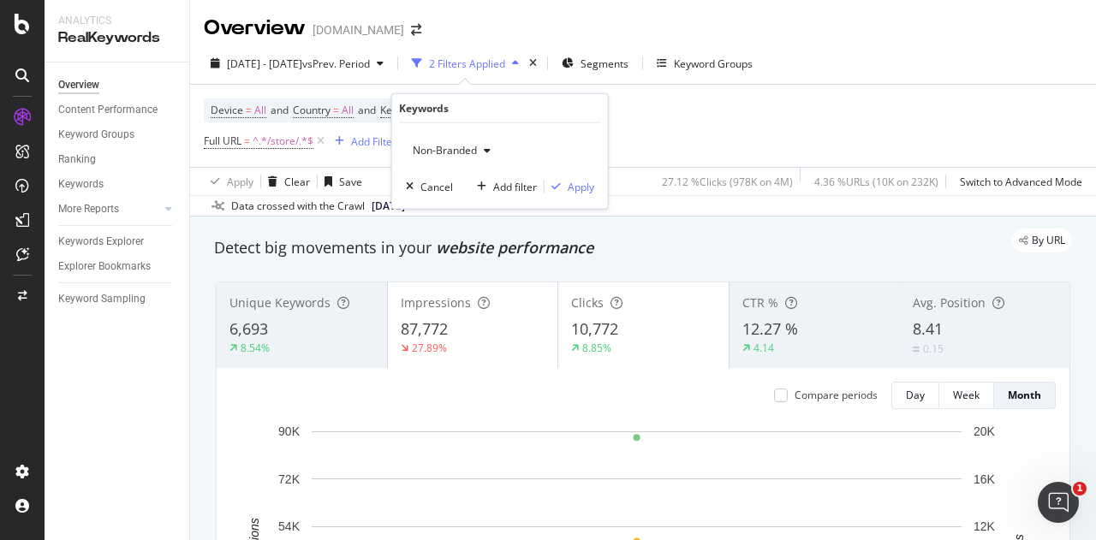
click at [456, 152] on span "Non-Branded" at bounding box center [441, 150] width 71 height 15
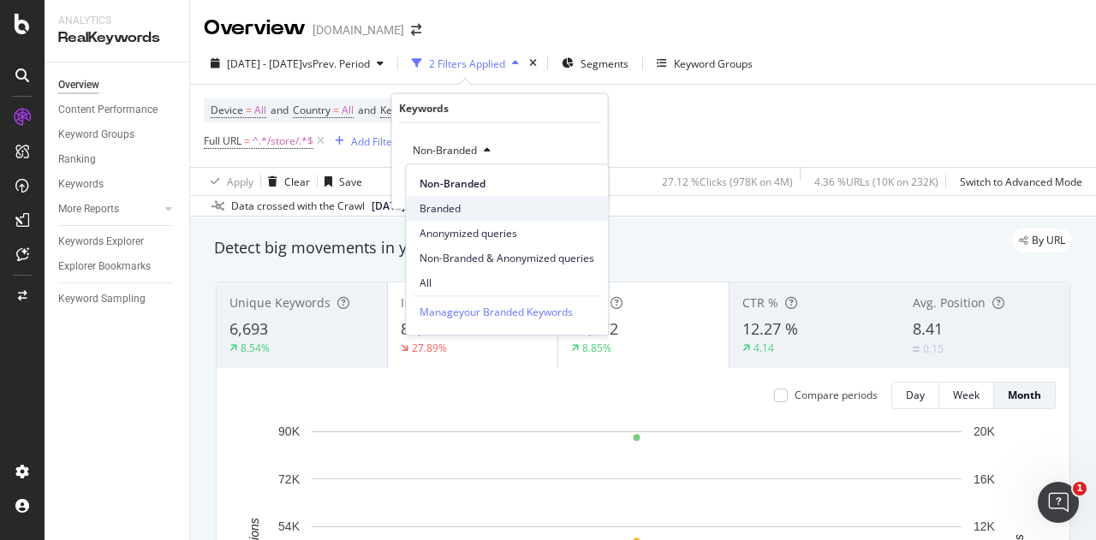
click at [432, 201] on span "Branded" at bounding box center [507, 208] width 175 height 15
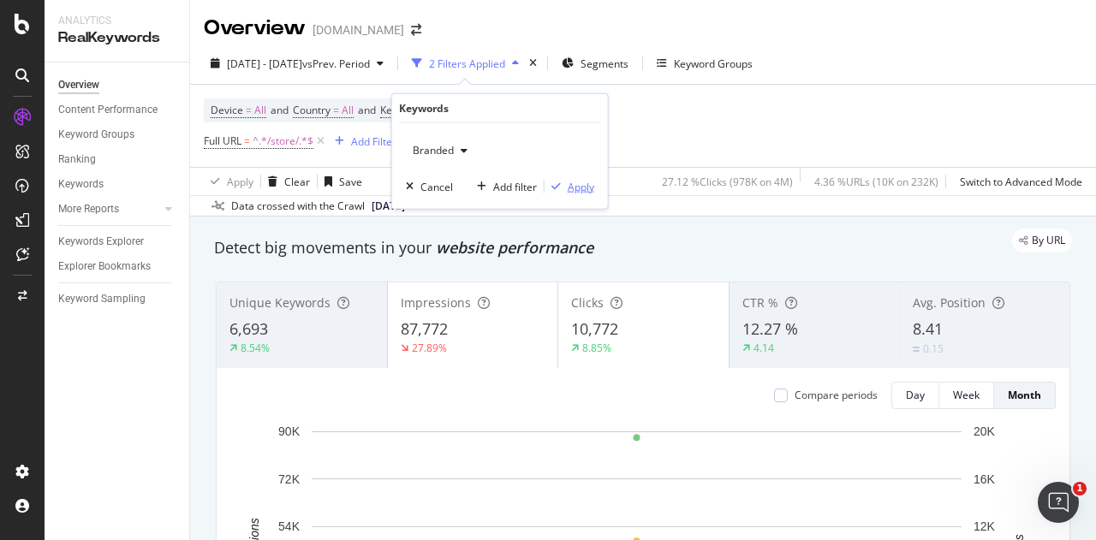
click at [574, 187] on div "Apply" at bounding box center [581, 186] width 27 height 15
